Goal: Transaction & Acquisition: Book appointment/travel/reservation

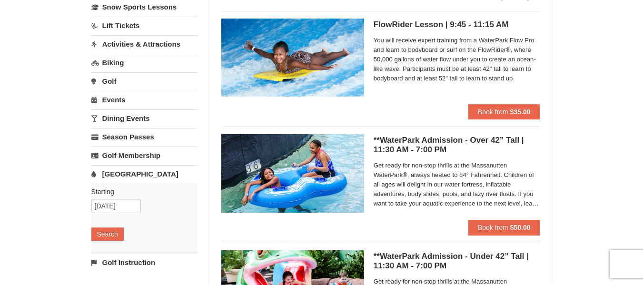
scroll to position [81, 0]
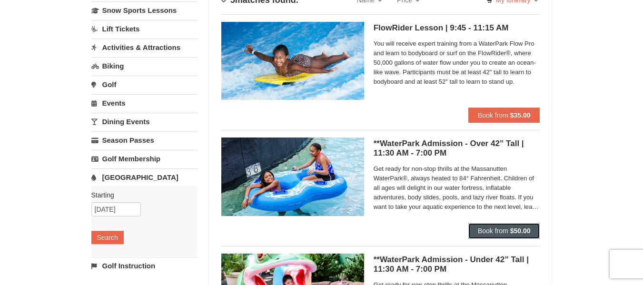
click at [516, 238] on button "Book from $50.00" at bounding box center [505, 230] width 72 height 15
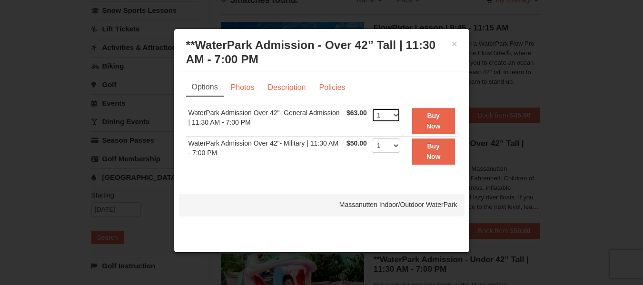
click at [397, 118] on select "1 2 3 4 5 6 7 8 9 10 11 12 13 14 15 16 17 18 19 20 21 22" at bounding box center [386, 115] width 29 height 14
select select "3"
click at [372, 108] on select "1 2 3 4 5 6 7 8 9 10 11 12 13 14 15 16 17 18 19 20 21 22" at bounding box center [386, 115] width 29 height 14
click at [434, 115] on strong "Buy Now" at bounding box center [434, 121] width 14 height 18
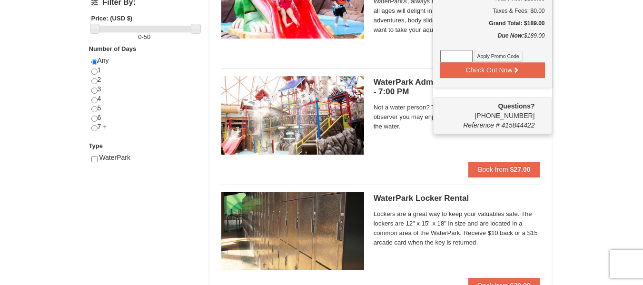
scroll to position [375, 0]
click at [176, 171] on div "WaterPark" at bounding box center [144, 162] width 106 height 19
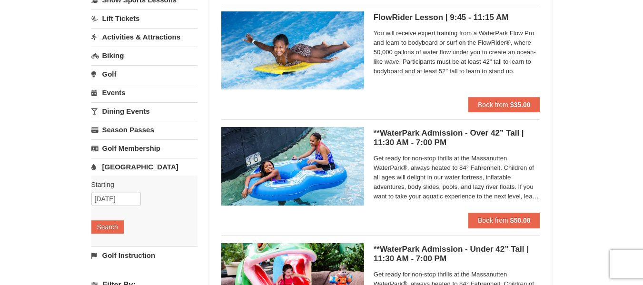
scroll to position [92, 0]
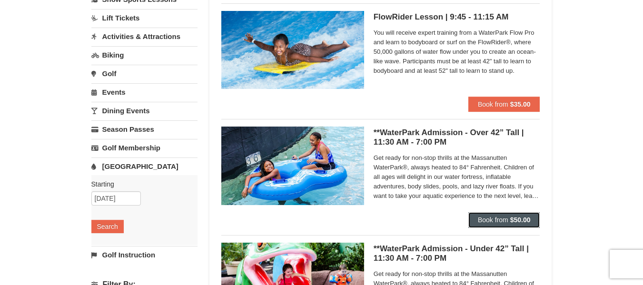
click at [492, 220] on span "Book from" at bounding box center [493, 220] width 30 height 8
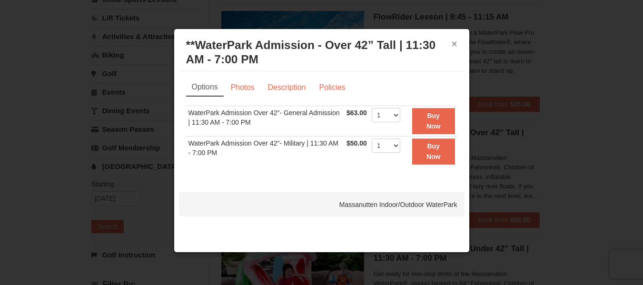
click at [455, 42] on button "×" at bounding box center [455, 44] width 6 height 10
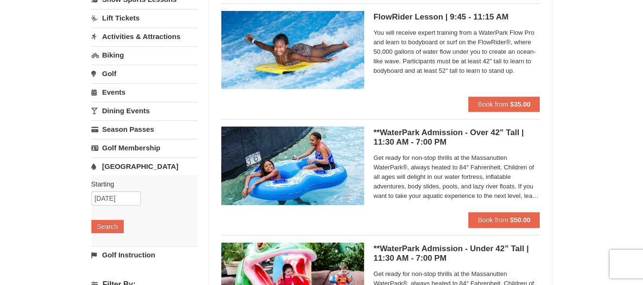
click at [110, 88] on link "Events" at bounding box center [144, 92] width 106 height 18
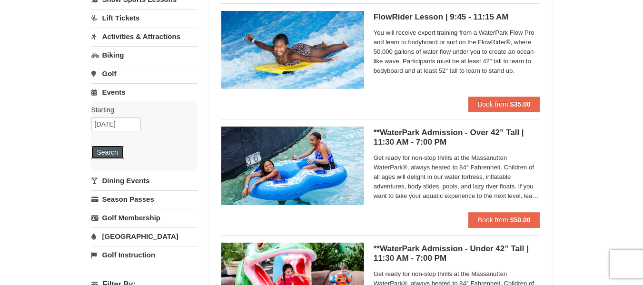
click at [111, 152] on button "Search" at bounding box center [107, 152] width 32 height 13
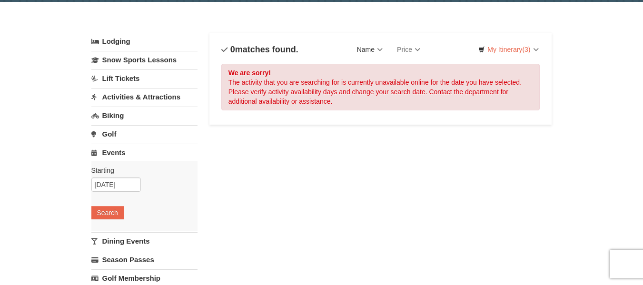
scroll to position [32, 0]
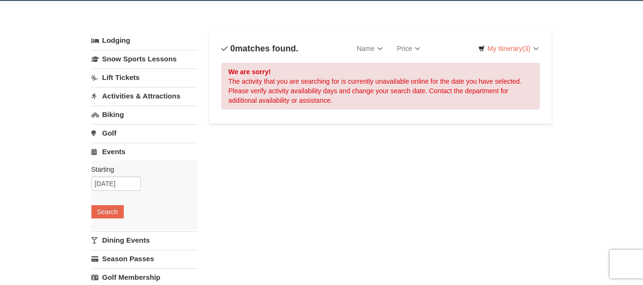
click at [140, 98] on link "Activities & Attractions" at bounding box center [144, 96] width 106 height 18
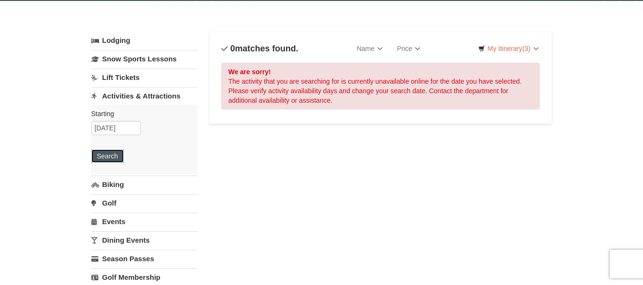
click at [112, 156] on button "Search" at bounding box center [107, 156] width 32 height 13
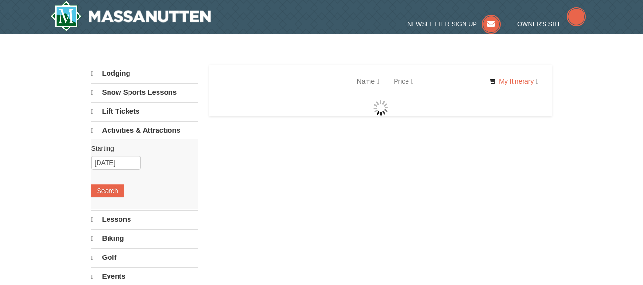
select select "9"
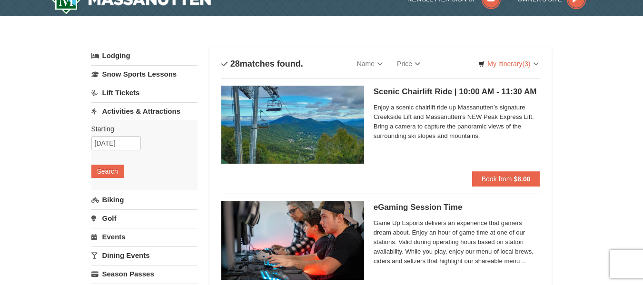
scroll to position [18, 0]
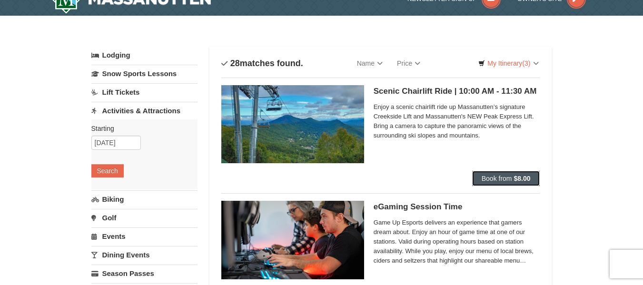
click at [505, 174] on button "Book from $8.00" at bounding box center [506, 178] width 68 height 15
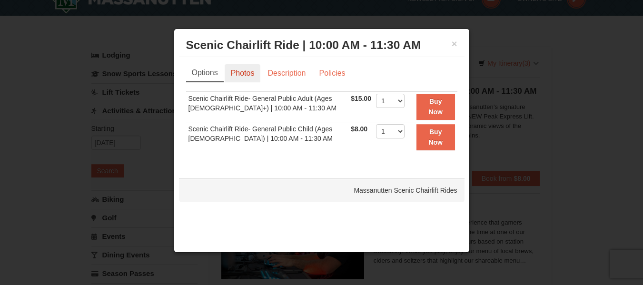
click at [237, 72] on link "Photos" at bounding box center [243, 73] width 36 height 18
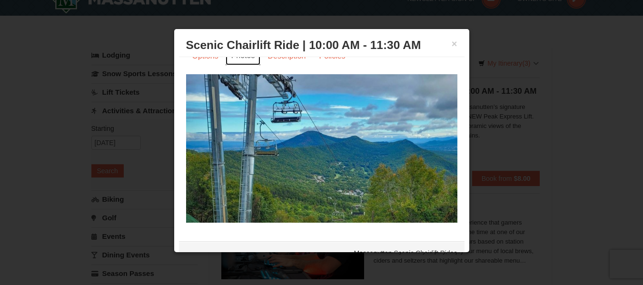
scroll to position [0, 0]
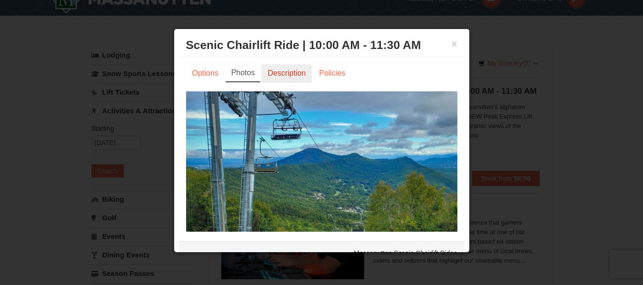
click at [309, 68] on link "Description" at bounding box center [286, 73] width 50 height 18
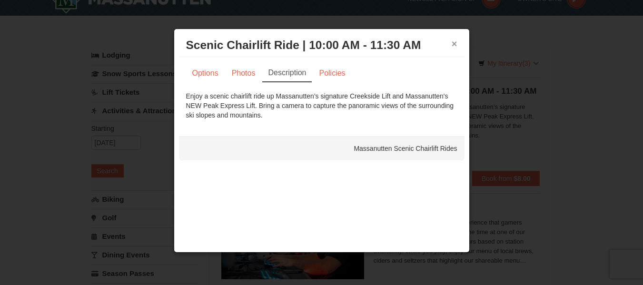
click at [456, 42] on button "×" at bounding box center [455, 44] width 6 height 10
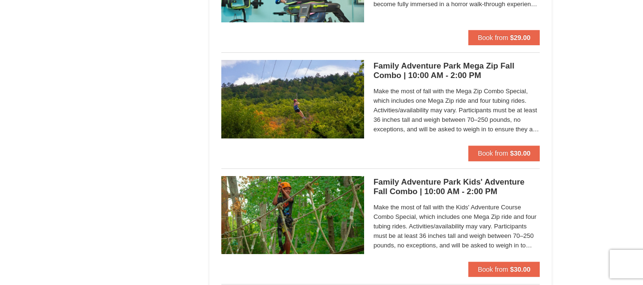
scroll to position [2131, 0]
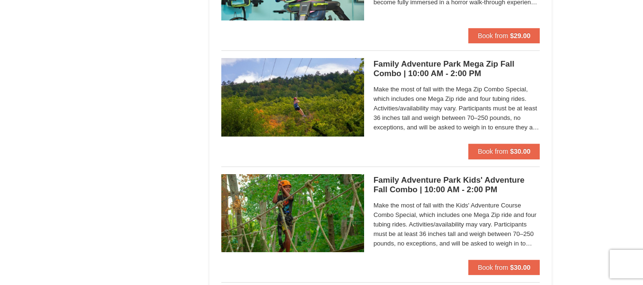
click at [466, 130] on span "Make the most of fall with the Mega Zip Combo Special, which includes one Mega …" at bounding box center [457, 109] width 167 height 48
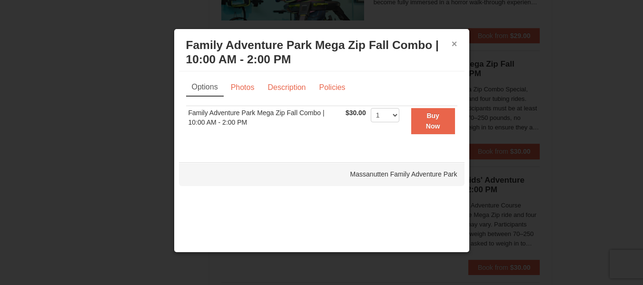
click at [456, 43] on button "×" at bounding box center [455, 44] width 6 height 10
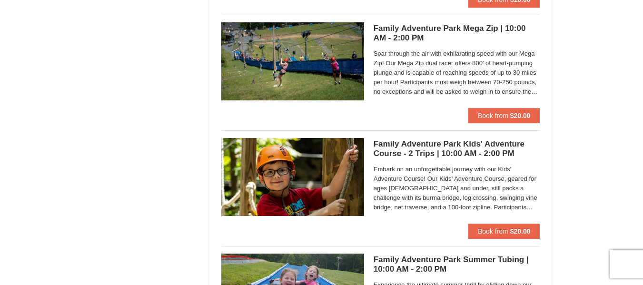
scroll to position [2515, 0]
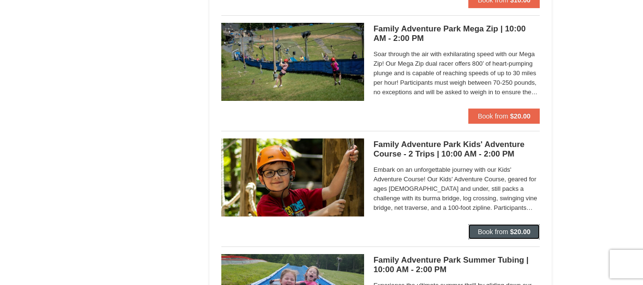
click at [502, 229] on span "Book from" at bounding box center [493, 232] width 30 height 8
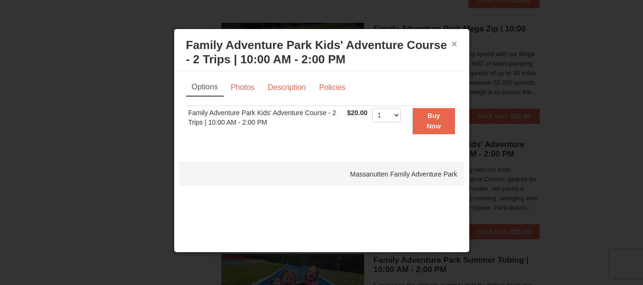
click at [452, 42] on button "×" at bounding box center [455, 44] width 6 height 10
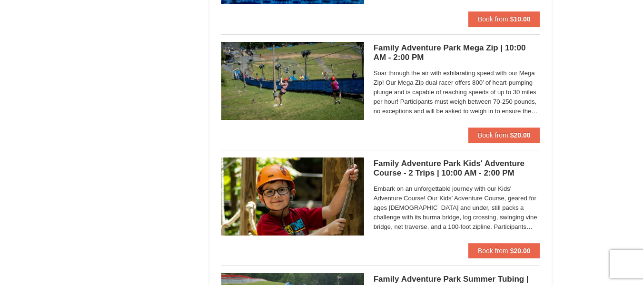
scroll to position [2488, 0]
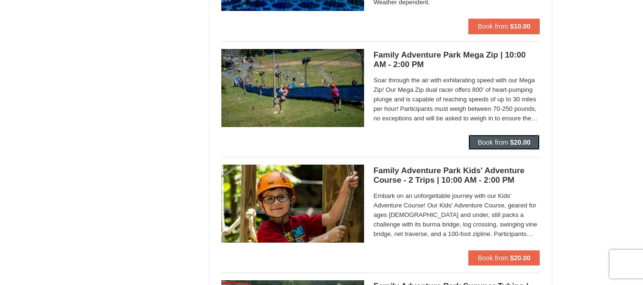
click at [485, 143] on span "Book from" at bounding box center [493, 143] width 30 height 8
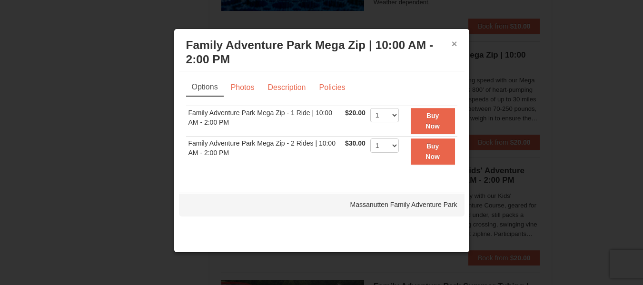
click at [454, 44] on button "×" at bounding box center [455, 44] width 6 height 10
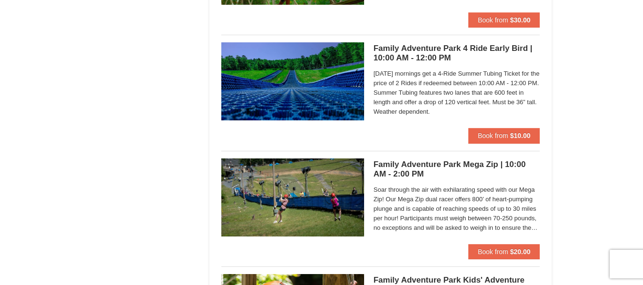
scroll to position [2378, 0]
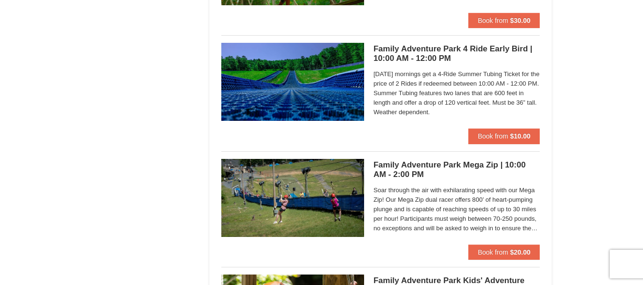
drag, startPoint x: 485, startPoint y: 130, endPoint x: 461, endPoint y: 131, distance: 23.8
click at [461, 131] on div "Family Adventure Park 4 Ride Early Bird | 10:00 AM - 12:00 PM Massanutten Famil…" at bounding box center [380, 85] width 319 height 100
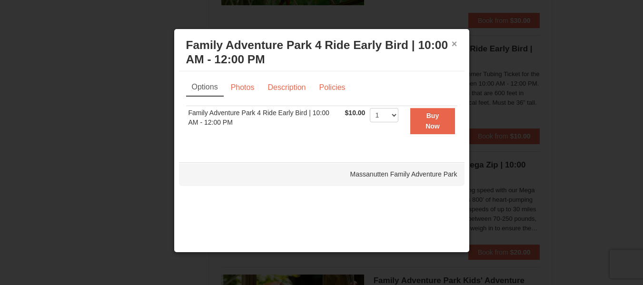
click at [455, 43] on button "×" at bounding box center [455, 44] width 6 height 10
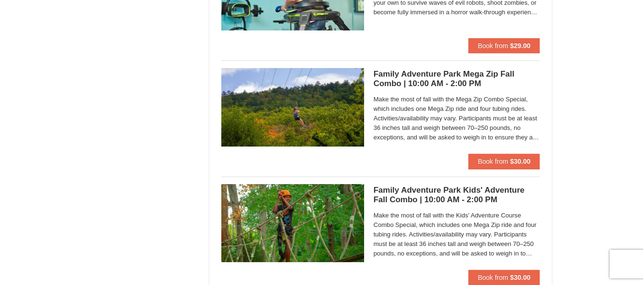
scroll to position [2121, 0]
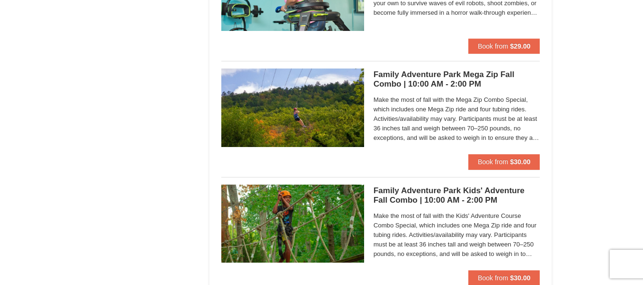
click at [345, 125] on img at bounding box center [292, 108] width 143 height 78
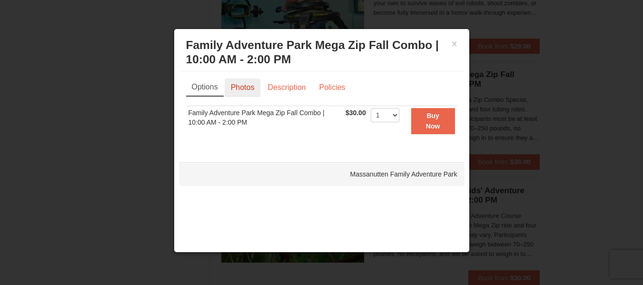
click at [238, 84] on link "Photos" at bounding box center [243, 88] width 36 height 18
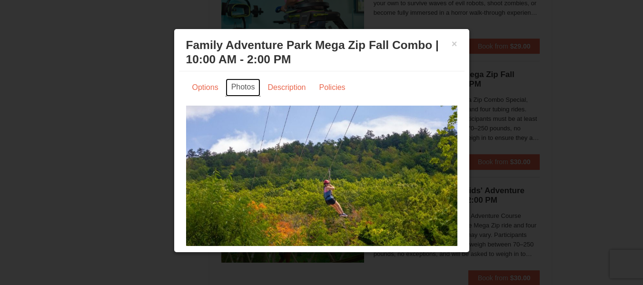
scroll to position [17, 0]
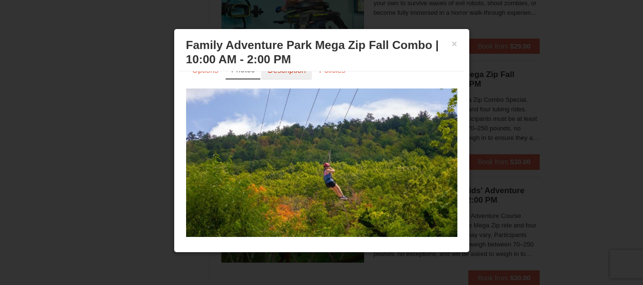
click at [298, 74] on link "Description" at bounding box center [286, 70] width 50 height 18
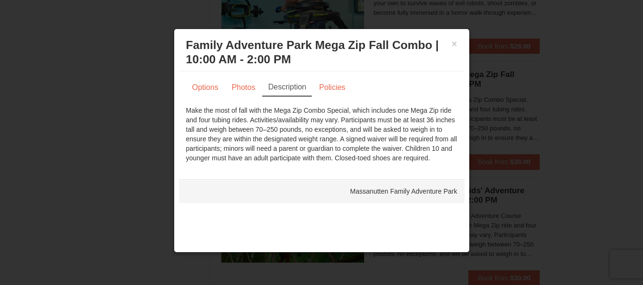
scroll to position [0, 0]
click at [456, 46] on button "×" at bounding box center [455, 44] width 6 height 10
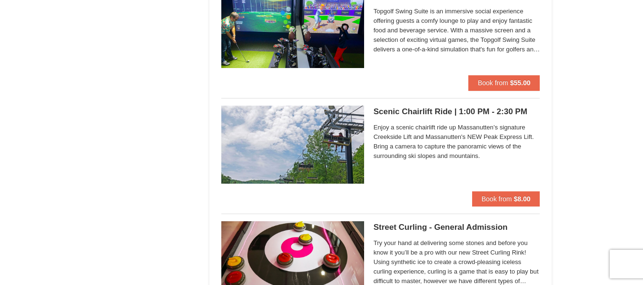
scroll to position [1619, 0]
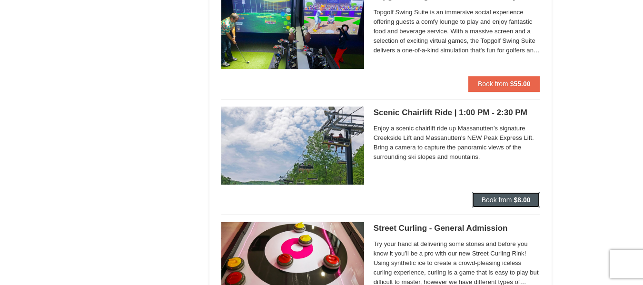
click at [493, 196] on span "Book from" at bounding box center [497, 200] width 30 height 8
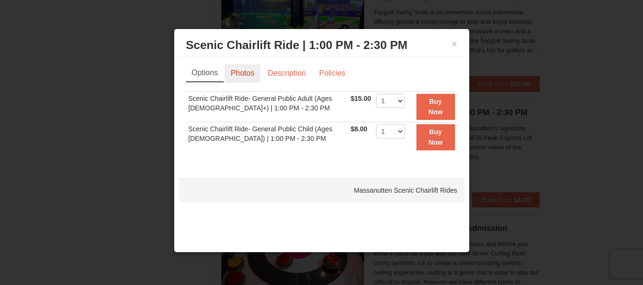
click at [236, 75] on link "Photos" at bounding box center [243, 73] width 36 height 18
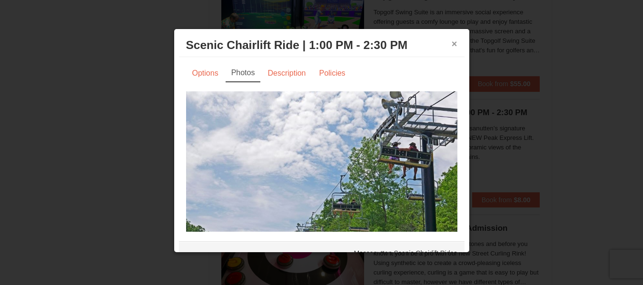
click at [452, 43] on button "×" at bounding box center [455, 44] width 6 height 10
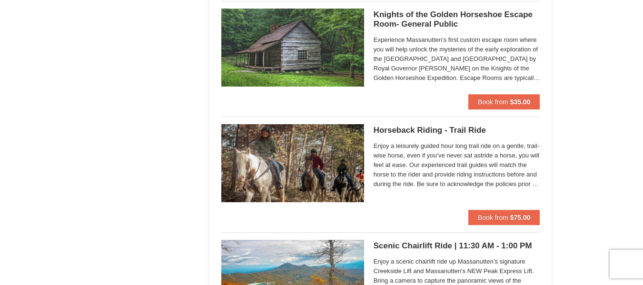
scroll to position [1140, 0]
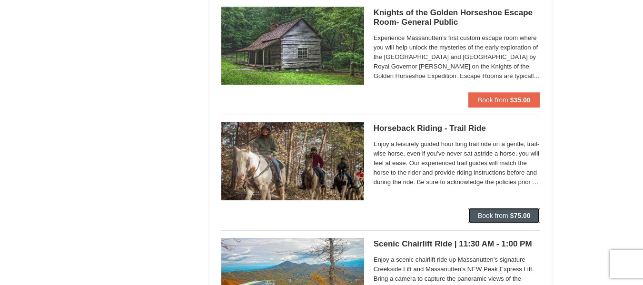
click at [483, 217] on span "Book from" at bounding box center [493, 216] width 30 height 8
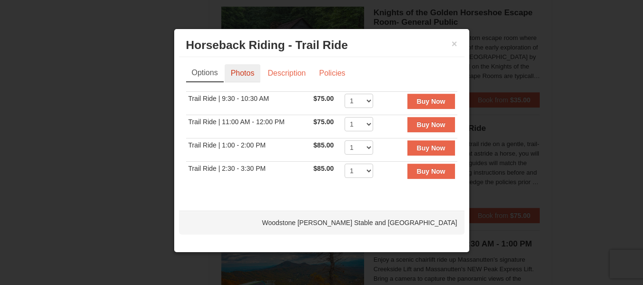
click at [256, 71] on link "Photos" at bounding box center [243, 73] width 36 height 18
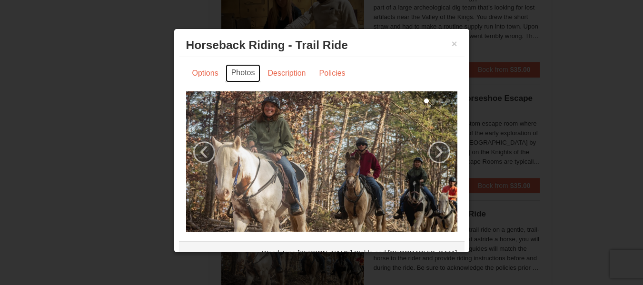
scroll to position [1053, 0]
click at [429, 145] on link "›" at bounding box center [440, 152] width 22 height 22
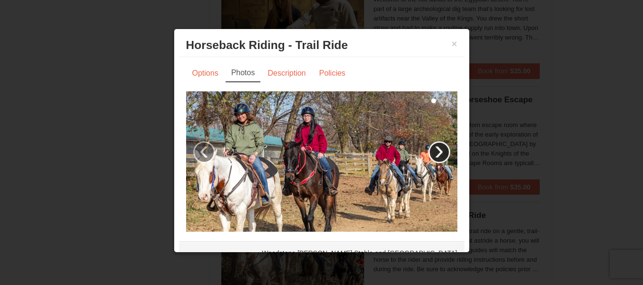
click at [429, 145] on link "›" at bounding box center [440, 152] width 22 height 22
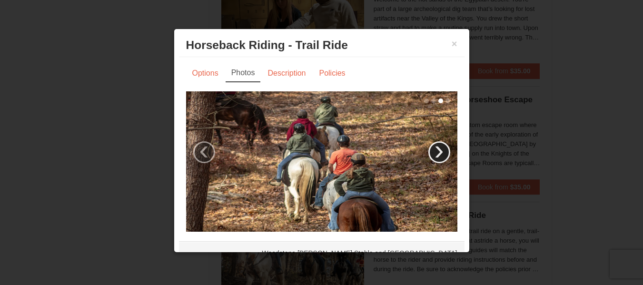
click at [429, 145] on link "›" at bounding box center [440, 152] width 22 height 22
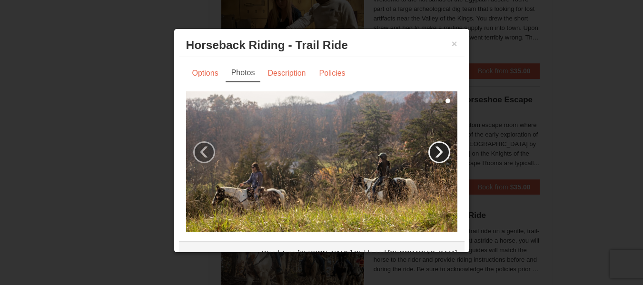
click at [429, 145] on link "›" at bounding box center [440, 152] width 22 height 22
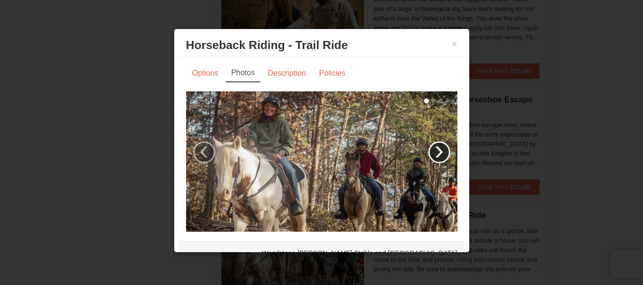
click at [429, 145] on link "›" at bounding box center [440, 152] width 22 height 22
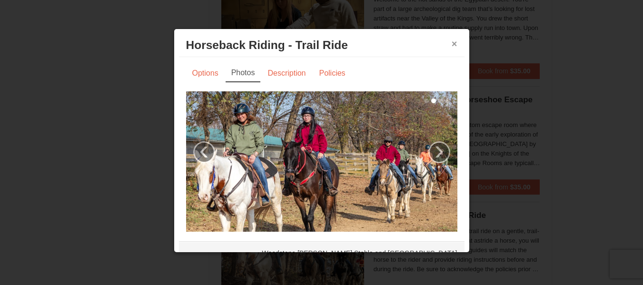
click at [452, 45] on button "×" at bounding box center [455, 44] width 6 height 10
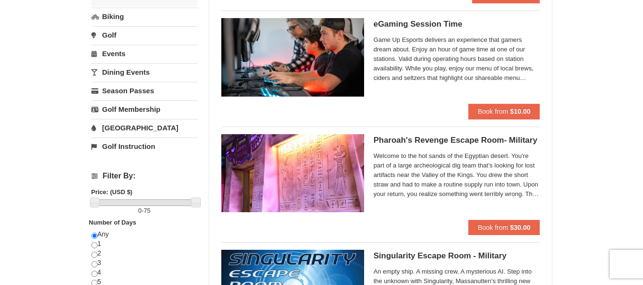
scroll to position [0, 0]
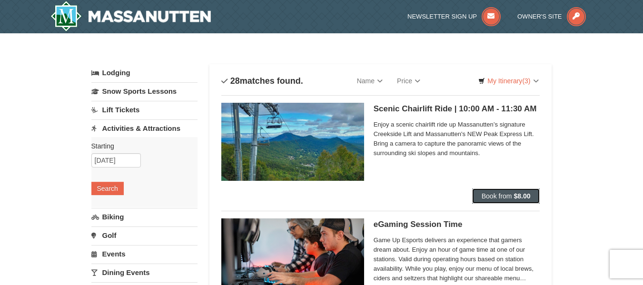
click at [485, 198] on span "Book from" at bounding box center [497, 196] width 30 height 8
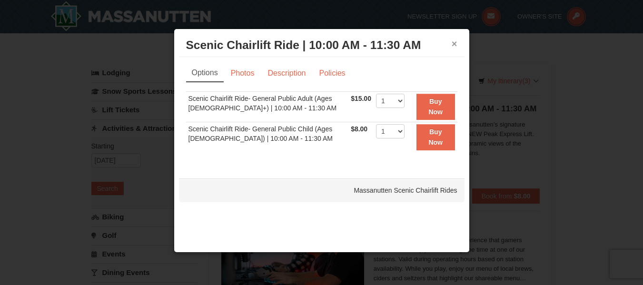
click at [457, 42] on button "×" at bounding box center [455, 44] width 6 height 10
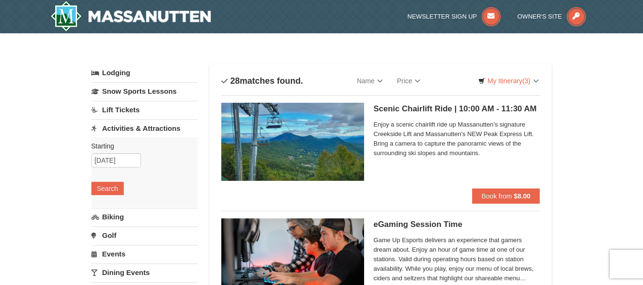
click at [339, 143] on img at bounding box center [292, 142] width 143 height 78
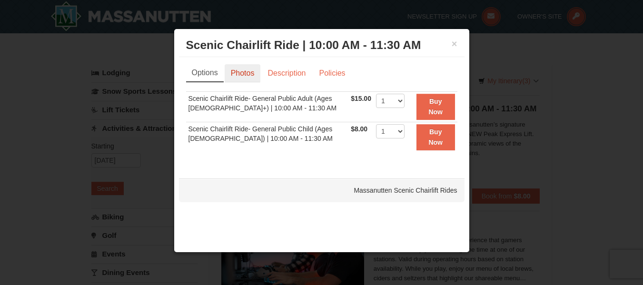
click at [239, 77] on link "Photos" at bounding box center [243, 73] width 36 height 18
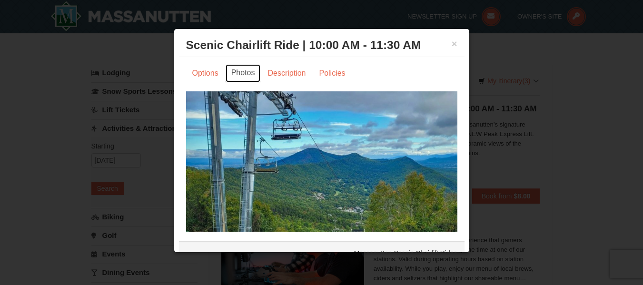
scroll to position [17, 0]
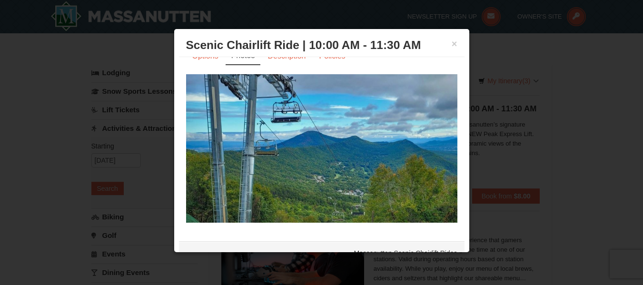
click at [430, 150] on img at bounding box center [321, 148] width 271 height 149
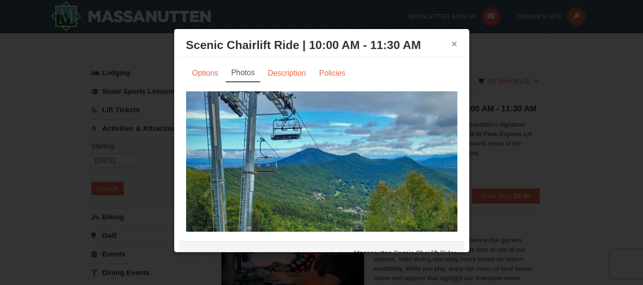
click at [452, 44] on button "×" at bounding box center [455, 44] width 6 height 10
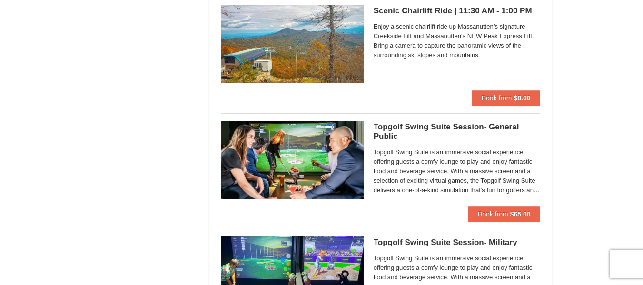
scroll to position [1374, 0]
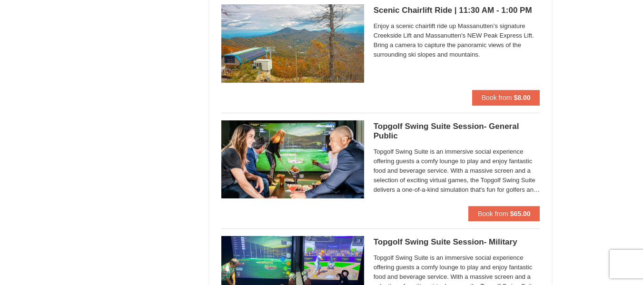
click at [319, 35] on img at bounding box center [292, 43] width 143 height 78
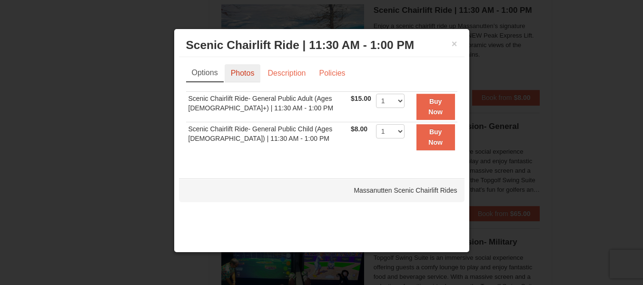
click at [242, 73] on link "Photos" at bounding box center [243, 73] width 36 height 18
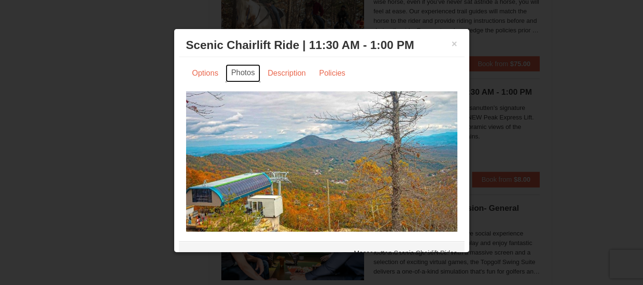
scroll to position [17, 0]
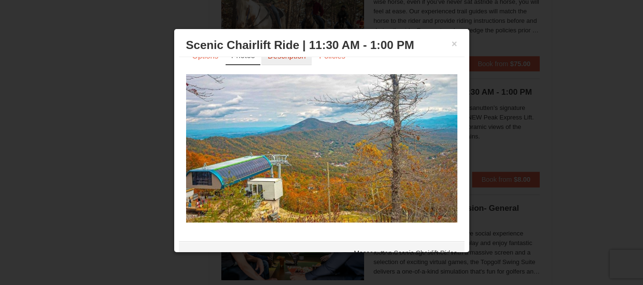
click at [288, 60] on link "Description" at bounding box center [286, 56] width 50 height 18
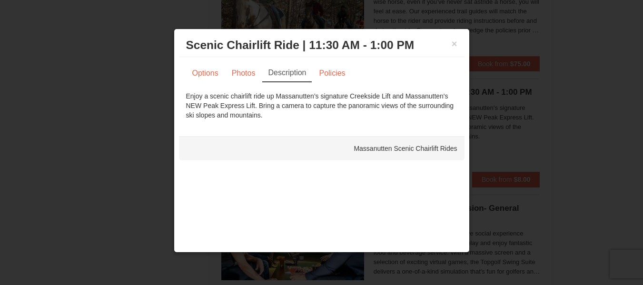
scroll to position [0, 0]
click at [455, 43] on button "×" at bounding box center [455, 44] width 6 height 10
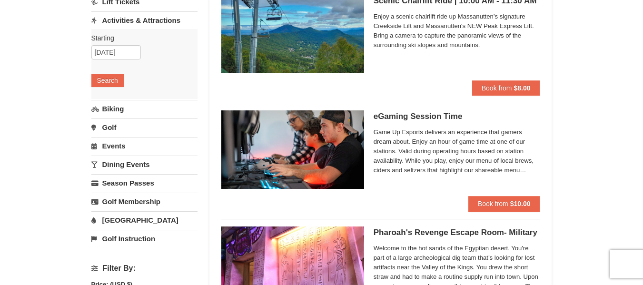
scroll to position [110, 0]
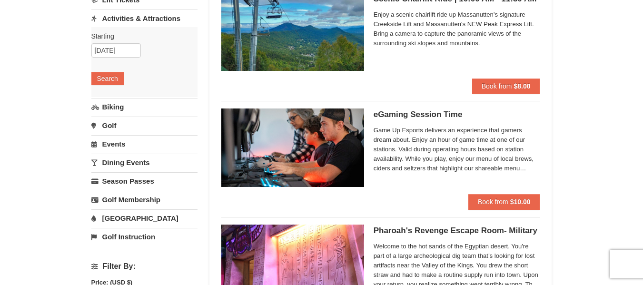
click at [130, 219] on link "[GEOGRAPHIC_DATA]" at bounding box center [144, 219] width 106 height 18
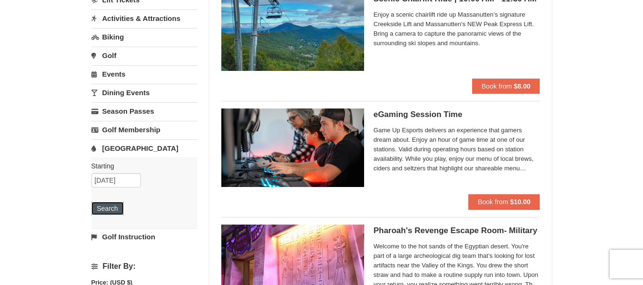
click at [113, 208] on button "Search" at bounding box center [107, 208] width 32 height 13
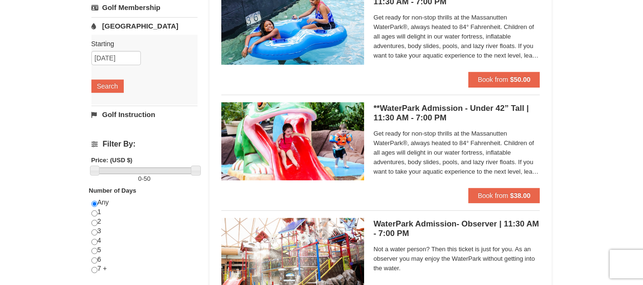
scroll to position [233, 0]
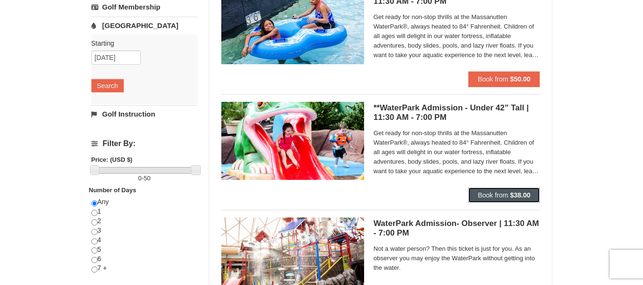
click at [490, 191] on span "Book from" at bounding box center [493, 195] width 30 height 8
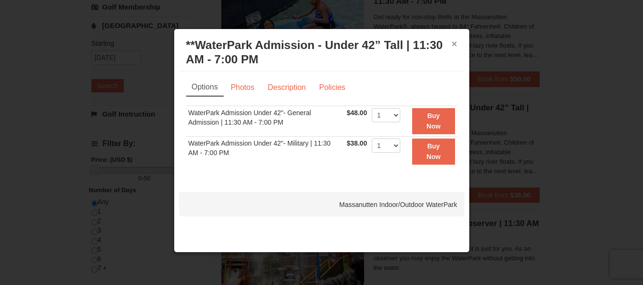
click at [452, 40] on button "×" at bounding box center [455, 44] width 6 height 10
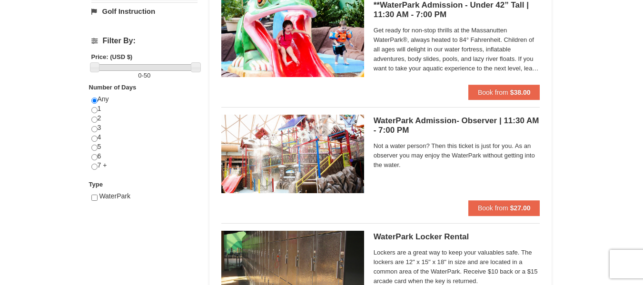
scroll to position [336, 0]
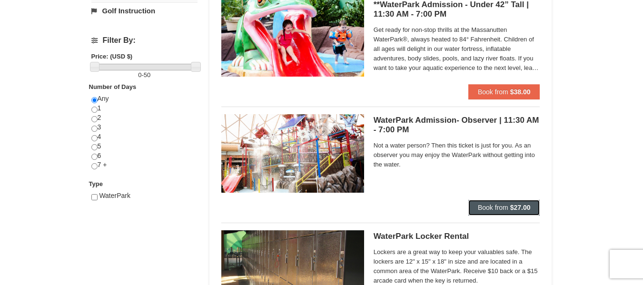
click at [497, 203] on button "Book from $27.00" at bounding box center [505, 207] width 72 height 15
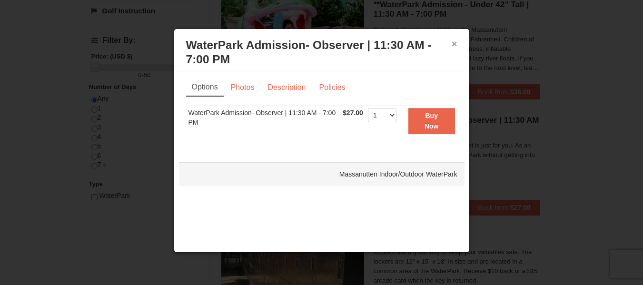
click at [457, 39] on button "×" at bounding box center [455, 44] width 6 height 10
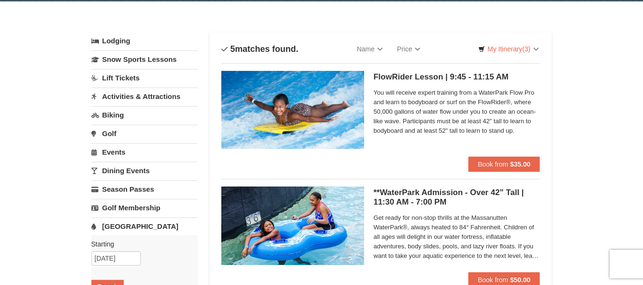
scroll to position [0, 0]
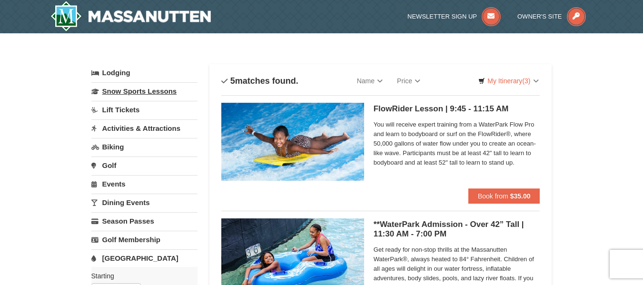
click at [130, 92] on link "Snow Sports Lessons" at bounding box center [144, 91] width 106 height 18
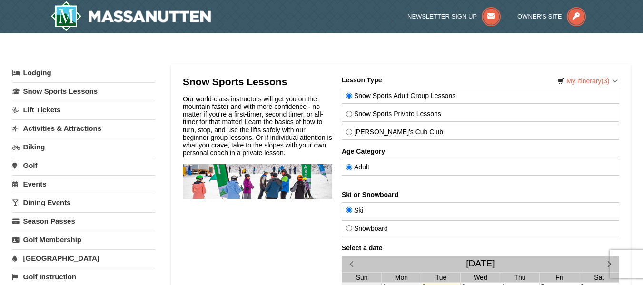
click at [34, 72] on link "Lodging" at bounding box center [83, 72] width 143 height 17
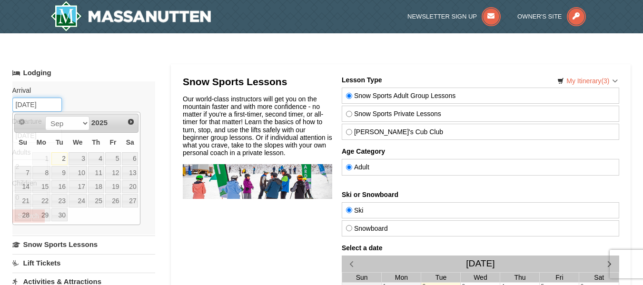
click at [44, 104] on input "09/02/2025" at bounding box center [37, 105] width 50 height 14
click at [133, 190] on link "20" at bounding box center [130, 187] width 16 height 13
type input "[DATE]"
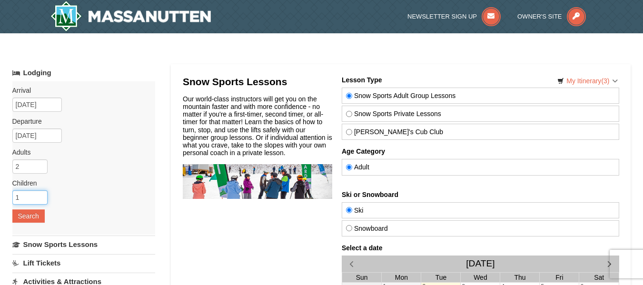
type input "1"
click at [42, 194] on input "1" at bounding box center [29, 198] width 35 height 14
click at [34, 217] on button "Search" at bounding box center [28, 216] width 32 height 13
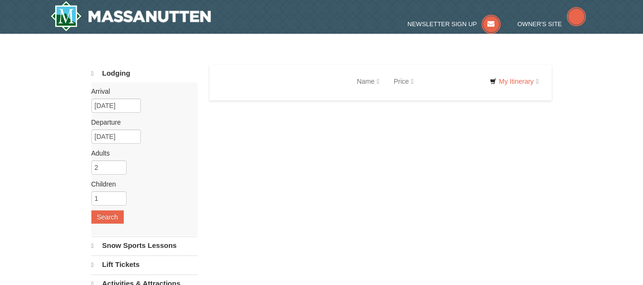
select select "9"
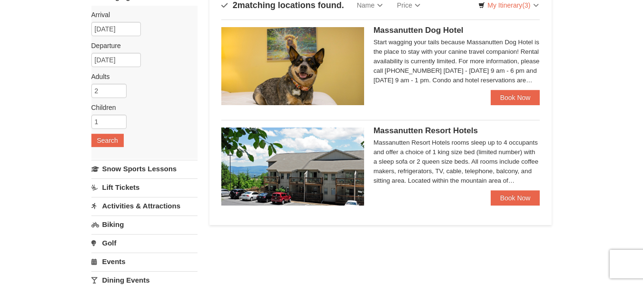
scroll to position [77, 0]
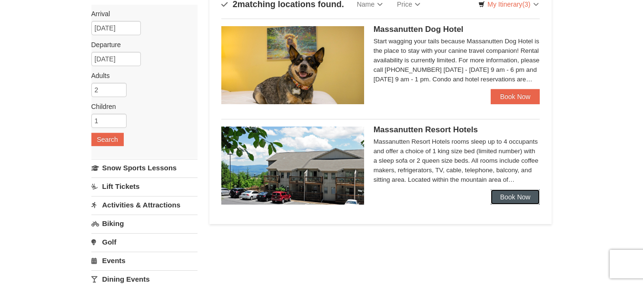
click at [514, 198] on link "Book Now" at bounding box center [516, 197] width 50 height 15
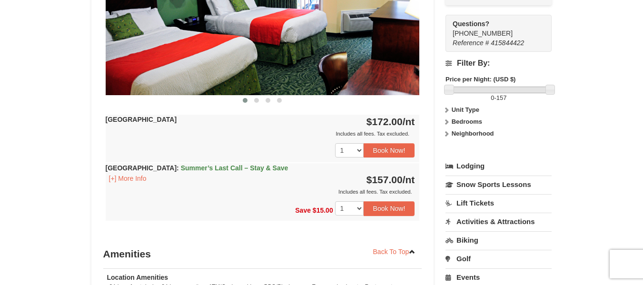
scroll to position [486, 0]
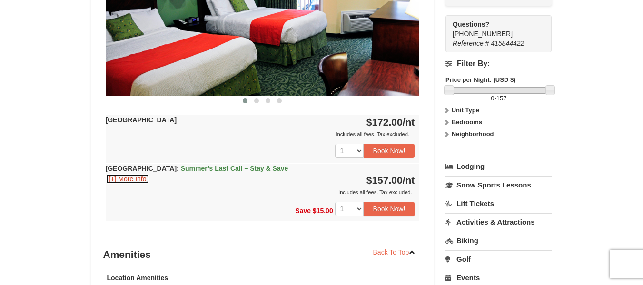
click at [126, 179] on button "[+] More Info" at bounding box center [128, 179] width 44 height 10
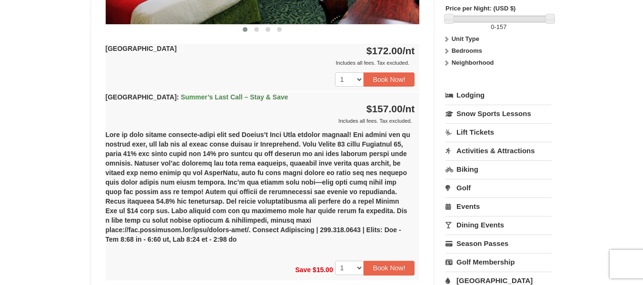
scroll to position [558, 0]
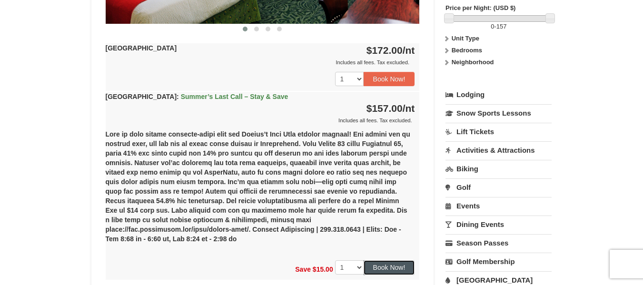
click at [379, 261] on button "Book Now!" at bounding box center [389, 268] width 51 height 14
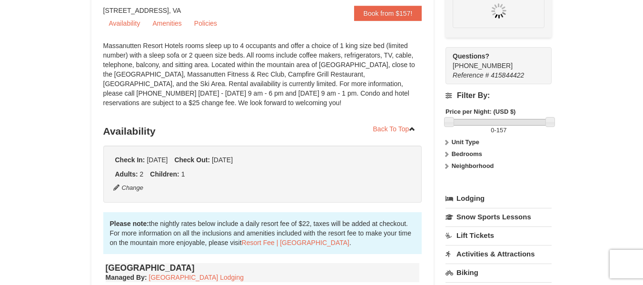
scroll to position [93, 0]
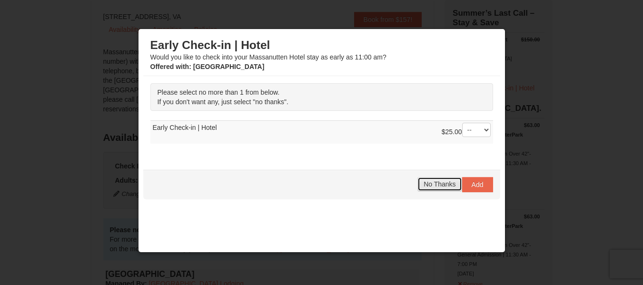
click at [429, 182] on span "No Thanks" at bounding box center [440, 185] width 32 height 8
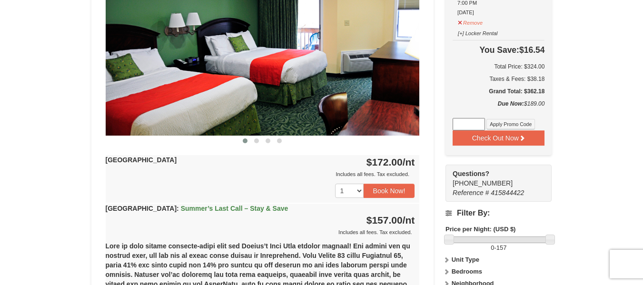
scroll to position [444, 0]
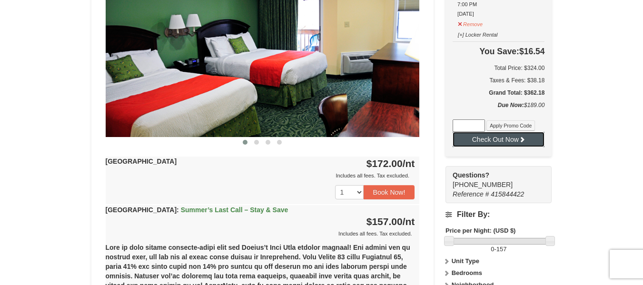
click at [517, 139] on button "Check Out Now" at bounding box center [499, 139] width 92 height 15
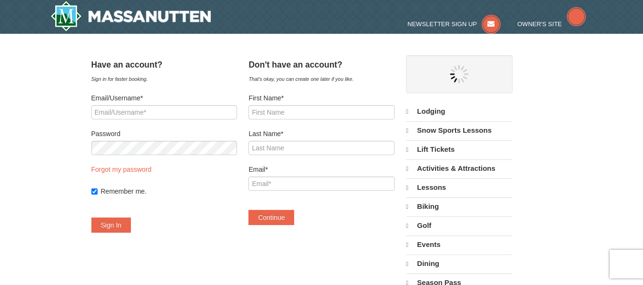
select select "9"
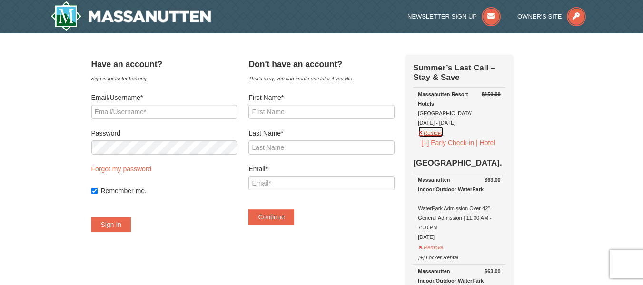
click at [444, 134] on button "Remove" at bounding box center [431, 132] width 26 height 12
